Goal: Navigation & Orientation: Find specific page/section

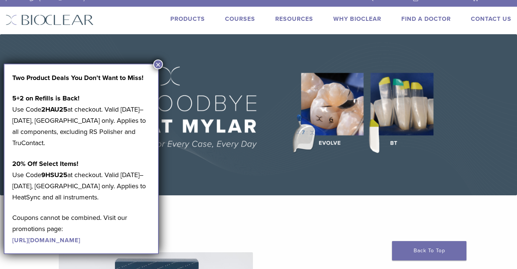
scroll to position [9, 0]
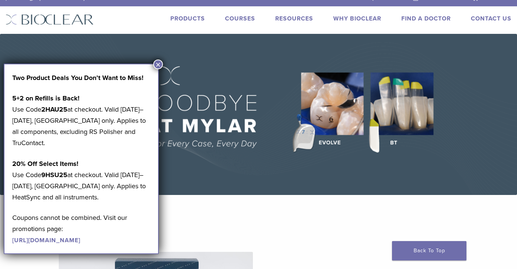
click at [157, 65] on button "×" at bounding box center [158, 65] width 10 height 10
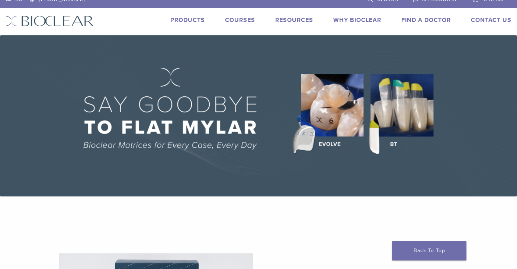
scroll to position [0, 0]
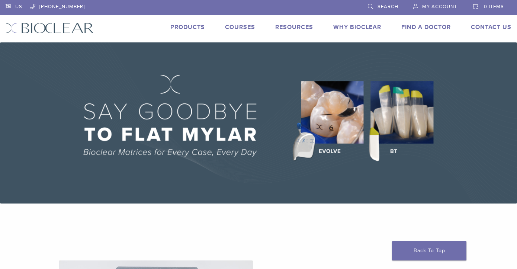
click at [358, 29] on link "Why Bioclear" at bounding box center [357, 26] width 48 height 7
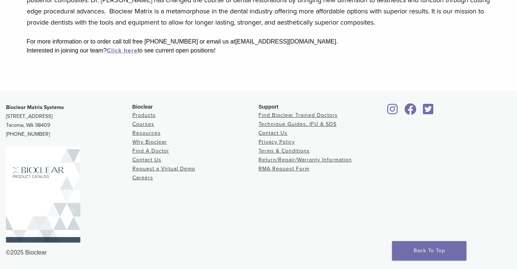
scroll to position [269, 0]
click at [145, 125] on link "Courses" at bounding box center [143, 124] width 22 height 6
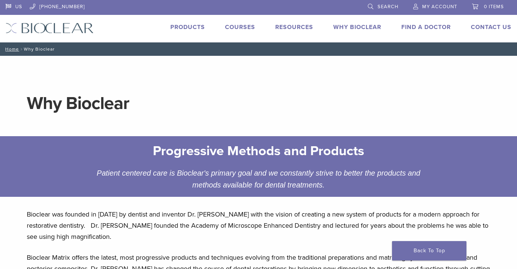
scroll to position [0, 0]
click at [186, 28] on link "Products" at bounding box center [187, 26] width 35 height 7
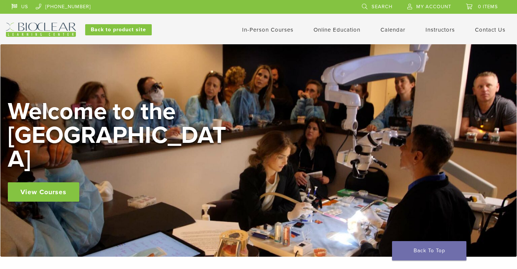
click at [49, 182] on link "View Courses" at bounding box center [43, 191] width 71 height 19
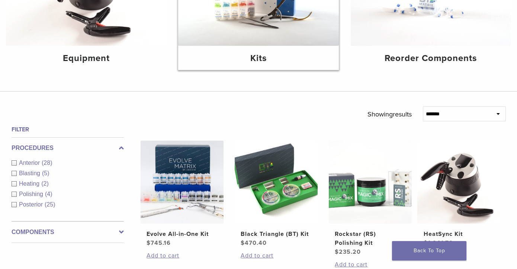
scroll to position [161, 0]
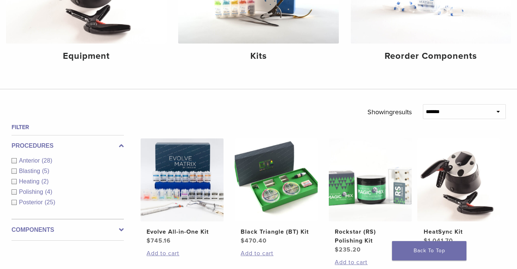
click at [15, 161] on div "Anterior (28)" at bounding box center [68, 160] width 112 height 9
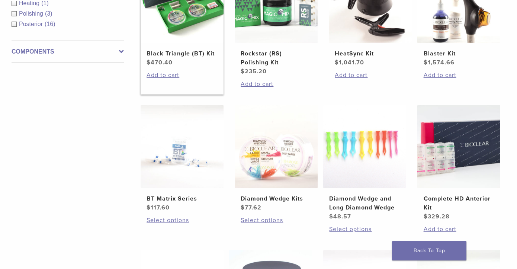
scroll to position [345, 0]
